Goal: Check status: Check status

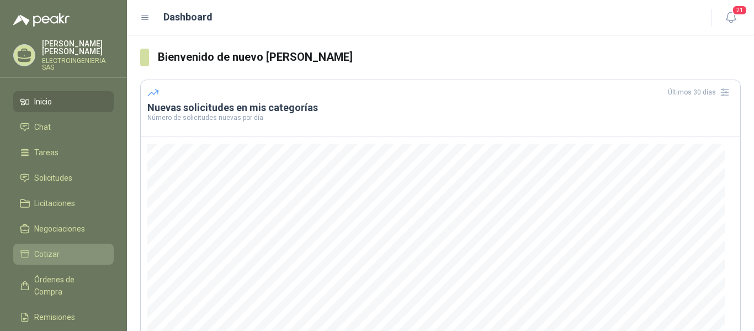
click at [57, 248] on span "Cotizar" at bounding box center [46, 254] width 25 height 12
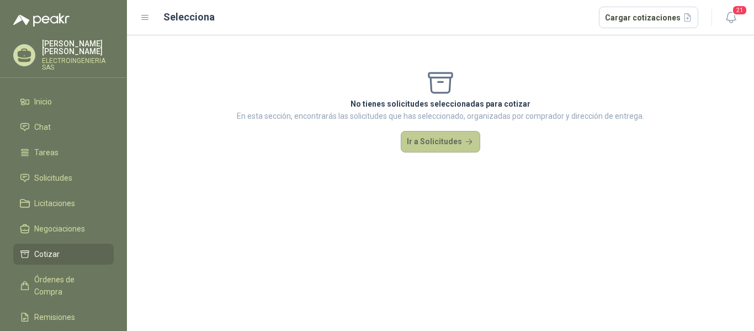
click at [424, 142] on button "Ir a Solicitudes" at bounding box center [440, 142] width 79 height 22
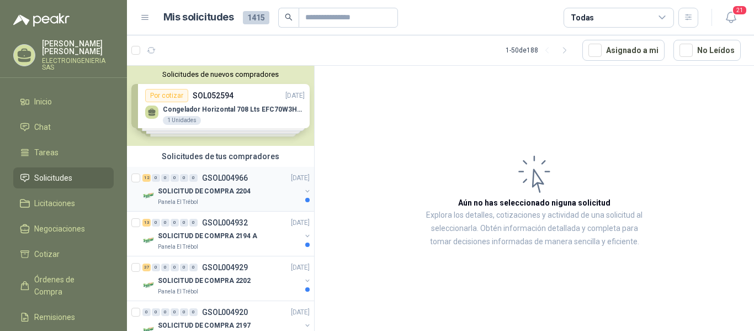
click at [201, 191] on p "SOLICITUD DE COMPRA 2204" at bounding box center [204, 191] width 93 height 10
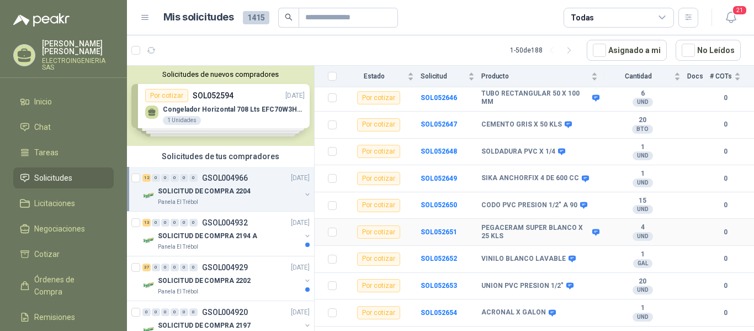
scroll to position [200, 0]
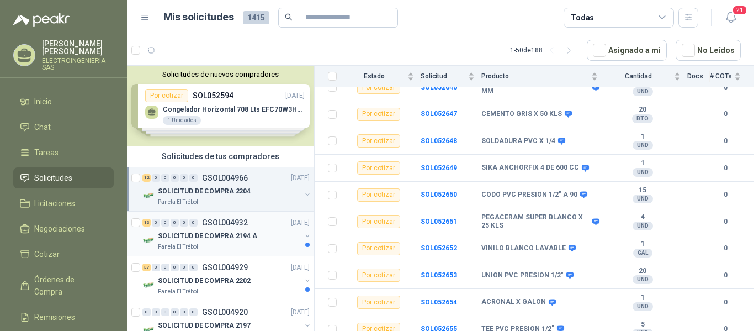
click at [213, 236] on p "SOLICITUD DE COMPRA 2194 A" at bounding box center [207, 236] width 99 height 10
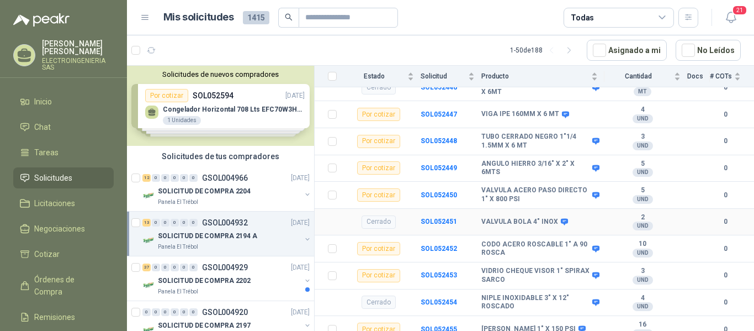
scroll to position [469, 0]
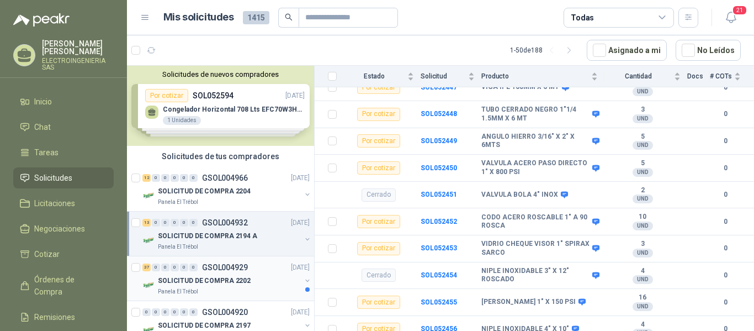
click at [220, 281] on p "SOLICITUD DE COMPRA 2202" at bounding box center [204, 280] width 93 height 10
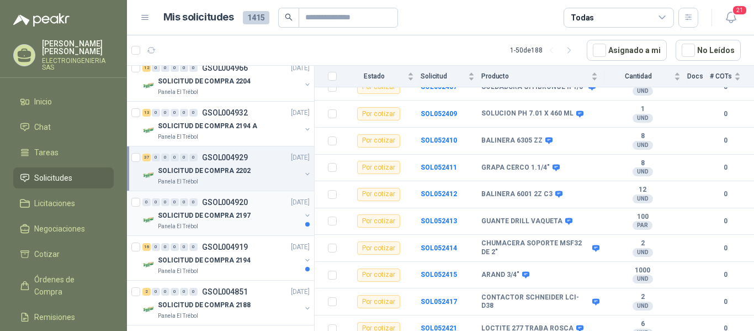
scroll to position [110, 0]
click at [231, 215] on p "SOLICITUD DE COMPRA 2197" at bounding box center [204, 215] width 93 height 10
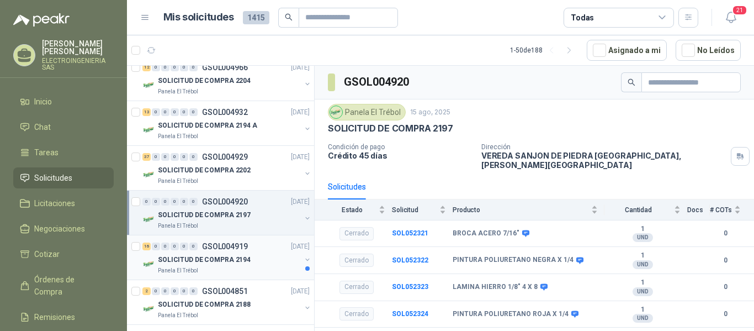
click at [221, 262] on p "SOLICITUD DE COMPRA 2194" at bounding box center [204, 259] width 93 height 10
